Goal: Information Seeking & Learning: Understand process/instructions

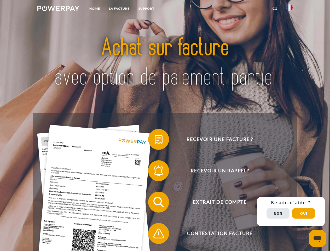
click at [58, 9] on img at bounding box center [58, 8] width 42 height 5
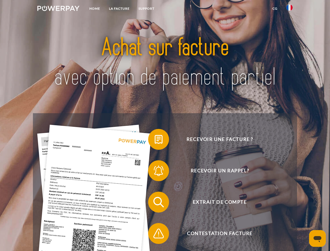
click at [290, 9] on img at bounding box center [289, 7] width 6 height 6
click at [275, 9] on link "CG" at bounding box center [275, 8] width 14 height 9
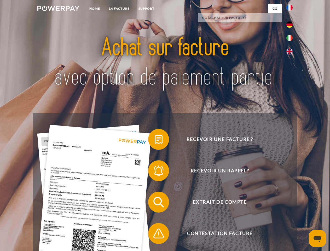
click at [155, 140] on span at bounding box center [151, 139] width 26 height 26
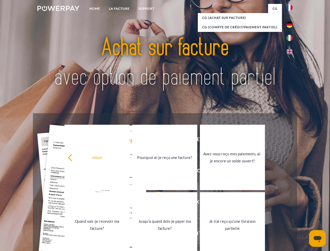
click at [155, 172] on div "Recevoir une facture ? Recevoir un rappel? Extrait de compte retour" at bounding box center [165, 217] width 264 height 209
click at [155, 203] on link "Jusqu'à quand dois-je payer ma facture?" at bounding box center [164, 224] width 65 height 65
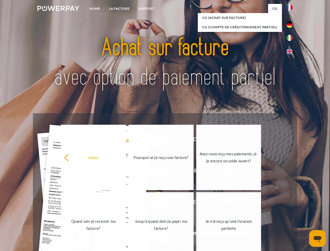
click at [155, 234] on span at bounding box center [151, 233] width 26 height 26
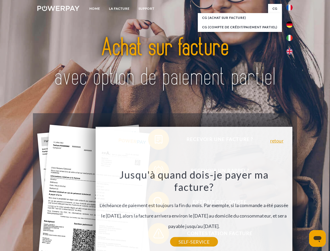
click at [291, 211] on div "Recevoir une facture ? Recevoir un rappel? Extrait de compte retour" at bounding box center [165, 217] width 264 height 209
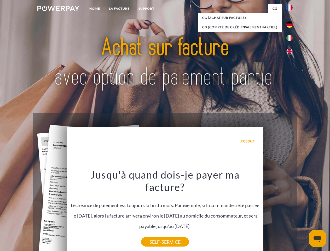
click at [278, 212] on span "Extrait de compte" at bounding box center [220, 202] width 128 height 21
click at [304, 213] on header "Home LA FACTURE Support" at bounding box center [165, 180] width 330 height 361
